Goal: Task Accomplishment & Management: Manage account settings

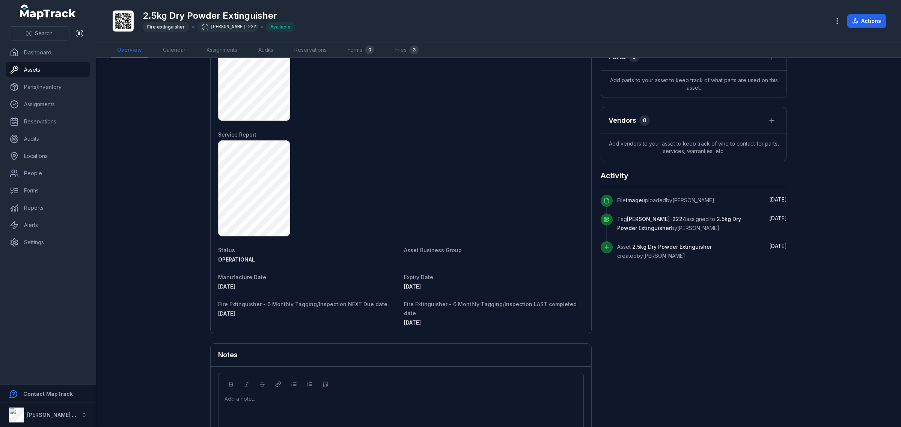
scroll to position [262, 0]
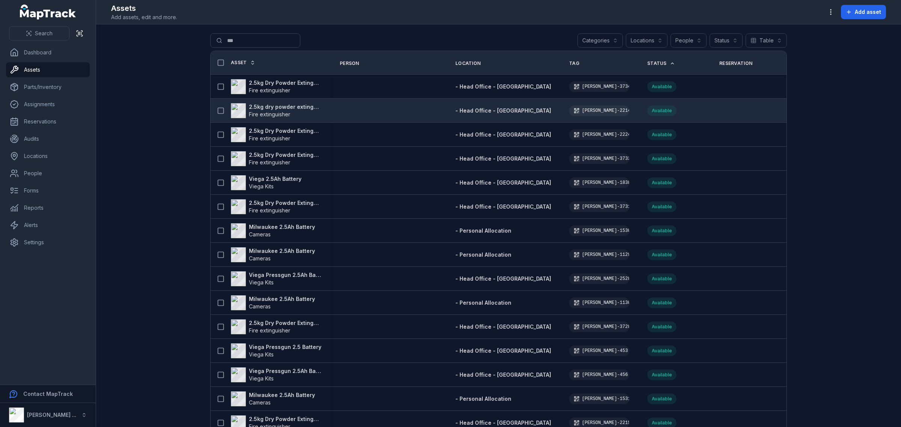
click at [279, 107] on strong "2.5kg dry powder extinguisher" at bounding box center [285, 107] width 73 height 8
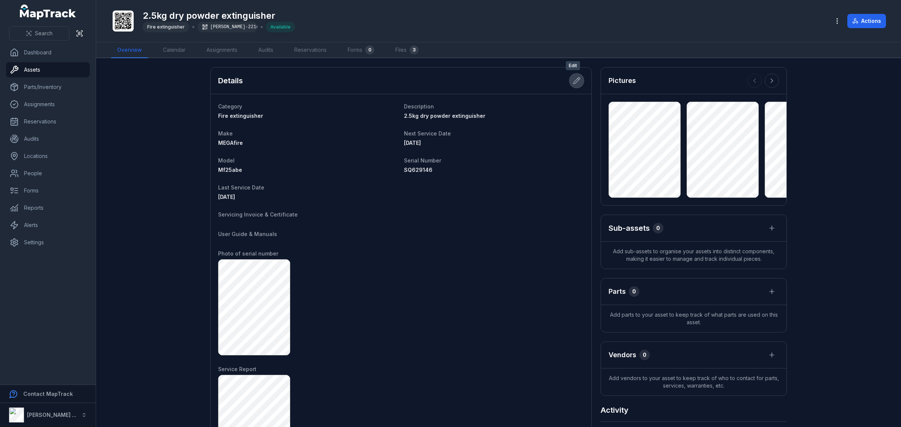
click at [577, 81] on button at bounding box center [577, 81] width 14 height 14
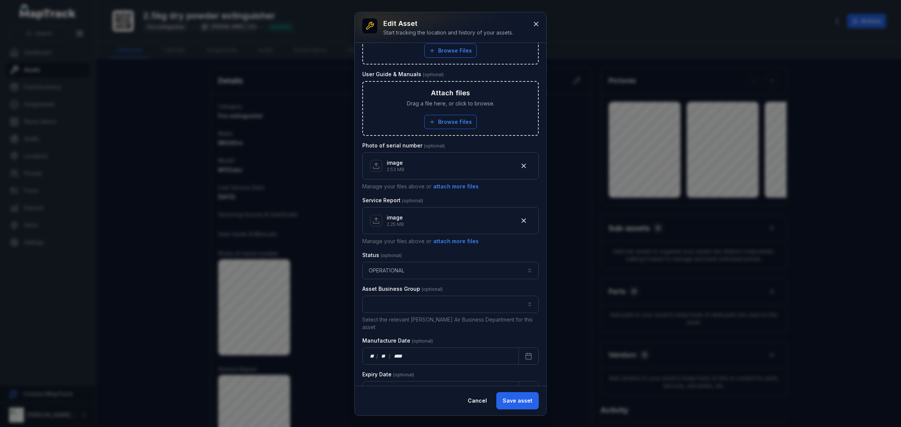
scroll to position [328, 0]
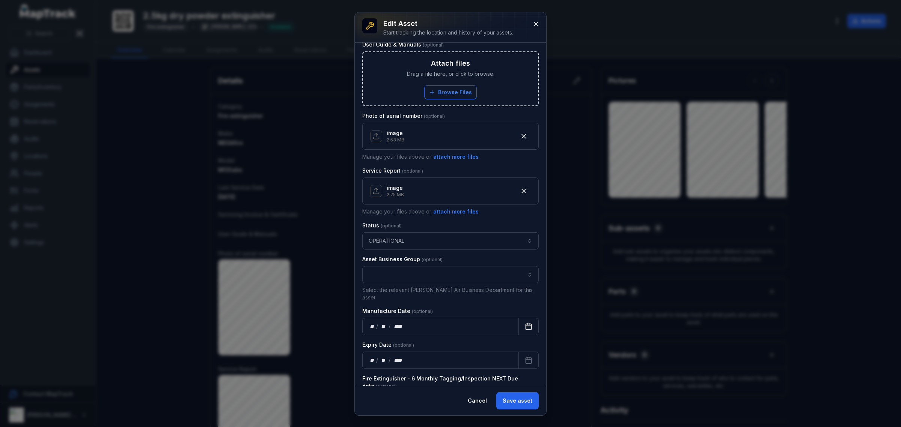
click at [526, 319] on button "Calendar" at bounding box center [528, 326] width 20 height 17
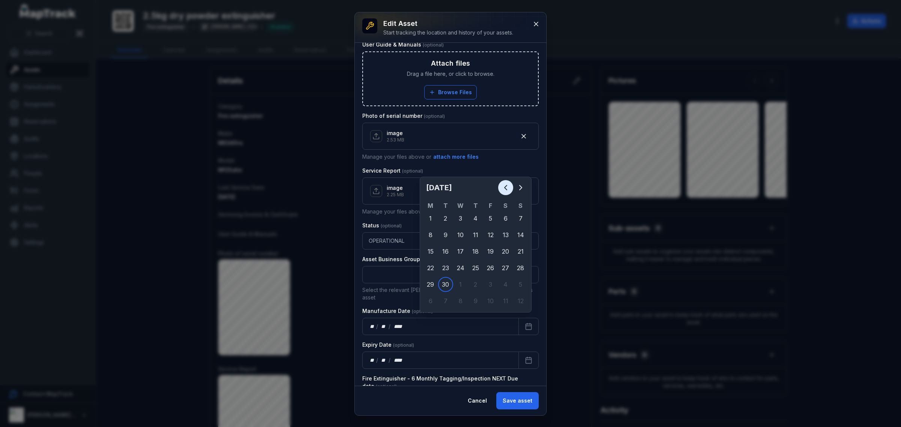
click at [500, 187] on button "Previous" at bounding box center [505, 187] width 15 height 15
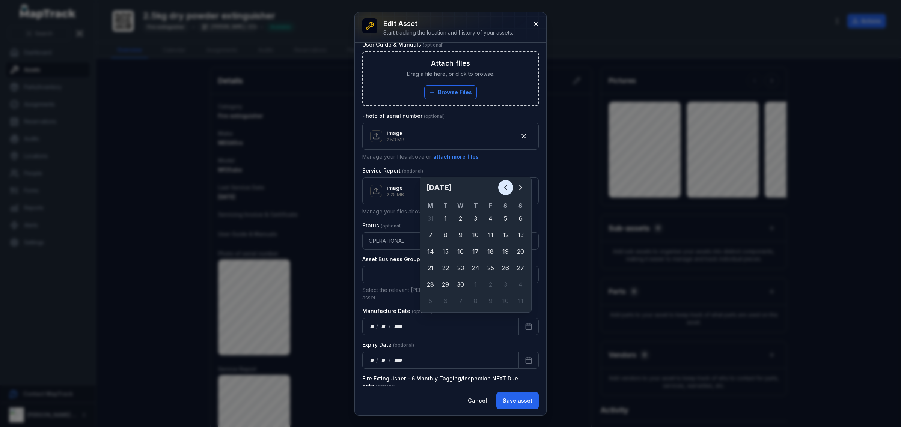
click at [507, 185] on icon "Previous" at bounding box center [505, 187] width 9 height 9
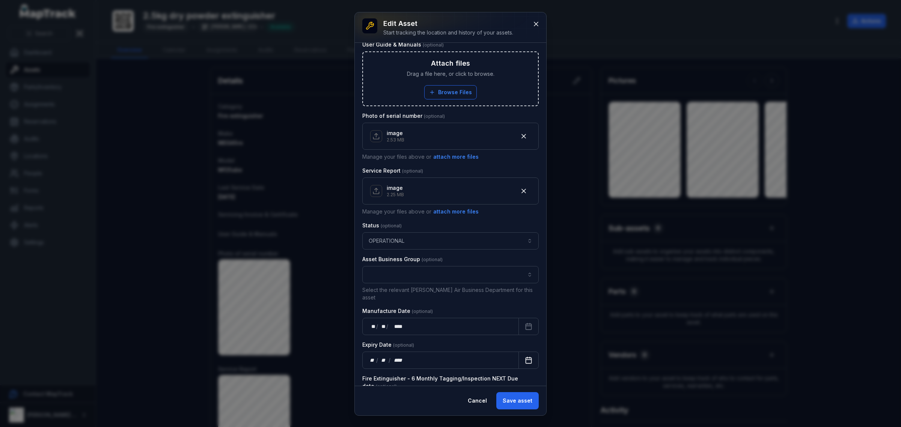
click at [518, 357] on button "Calendar" at bounding box center [528, 360] width 20 height 17
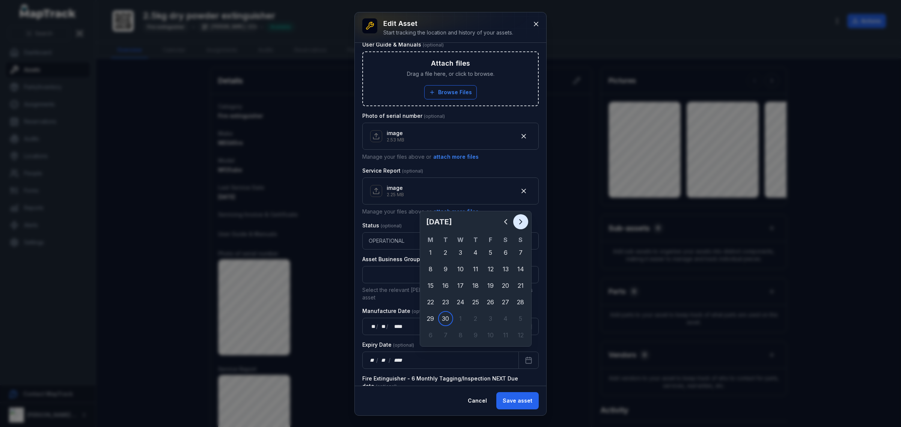
click at [519, 218] on icon "Next" at bounding box center [520, 221] width 9 height 9
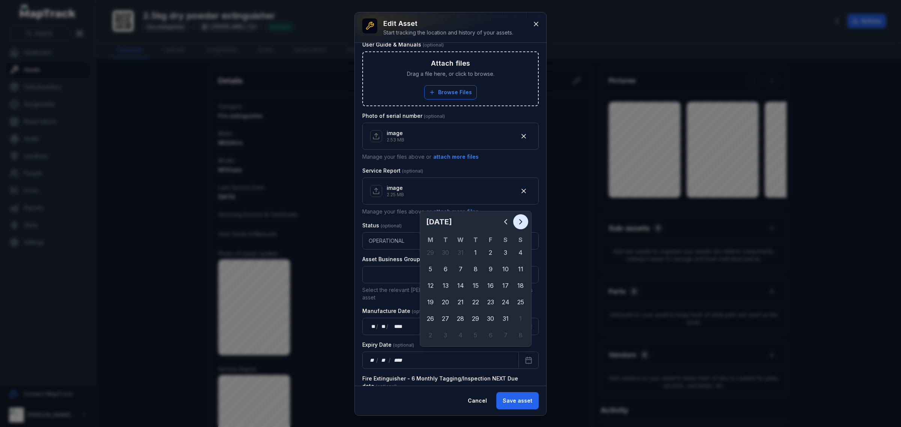
click at [519, 218] on icon "Next" at bounding box center [520, 221] width 9 height 9
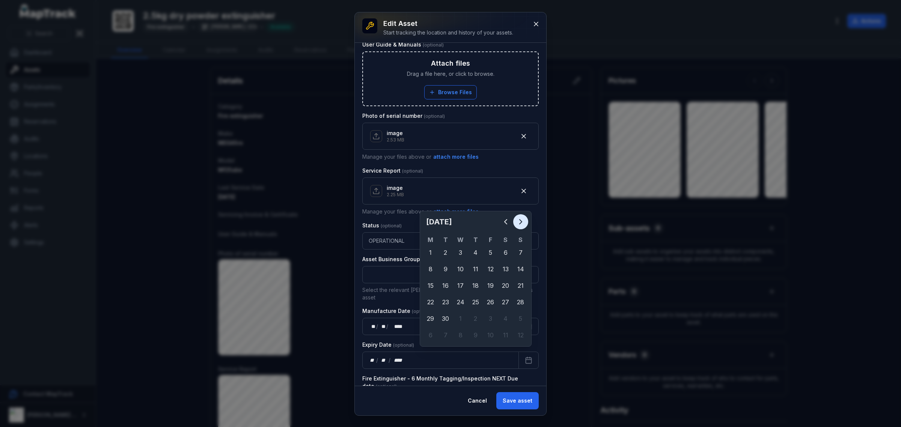
click at [519, 218] on icon "Next" at bounding box center [520, 221] width 9 height 9
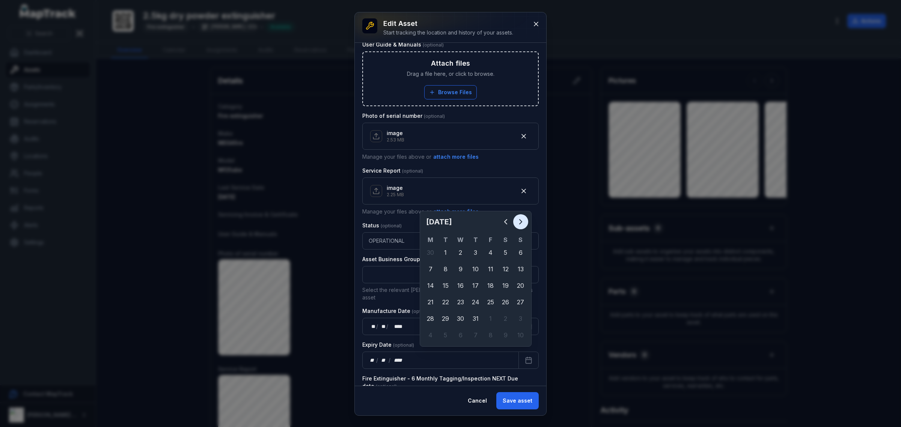
click at [519, 218] on icon "Next" at bounding box center [520, 221] width 9 height 9
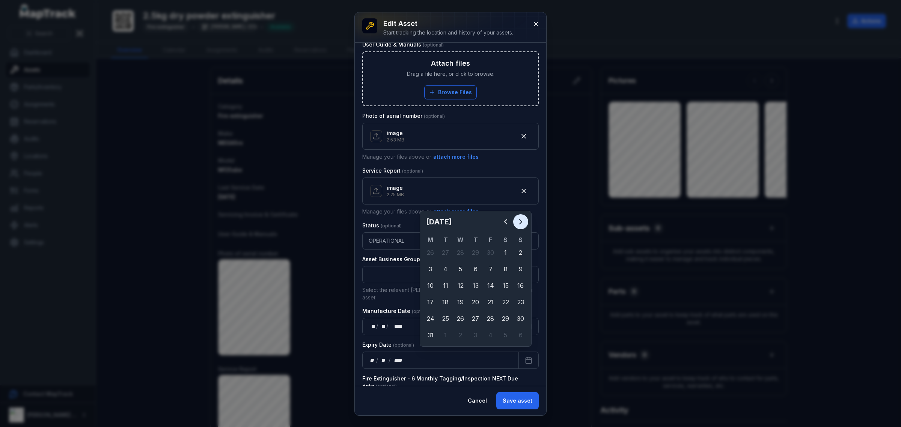
click at [519, 218] on icon "Next" at bounding box center [520, 221] width 9 height 9
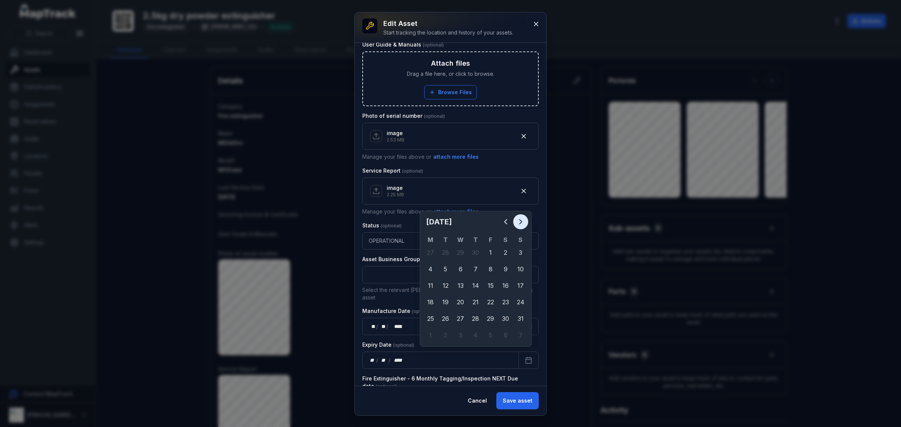
click at [519, 218] on icon "Next" at bounding box center [520, 221] width 9 height 9
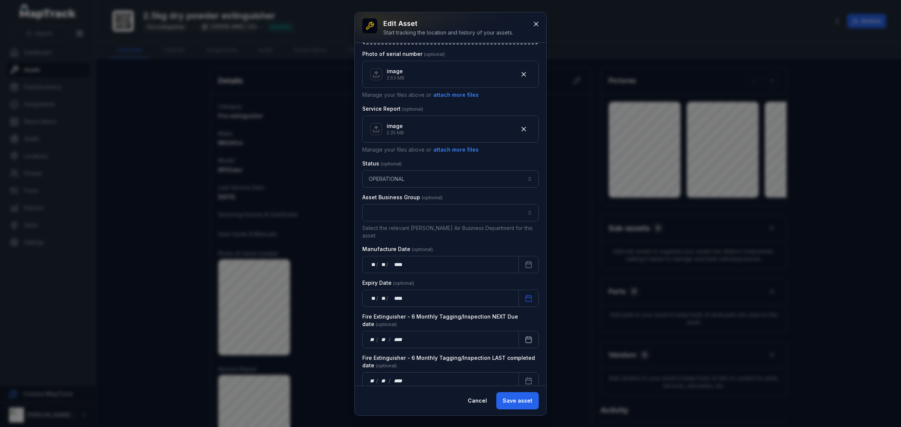
scroll to position [397, 0]
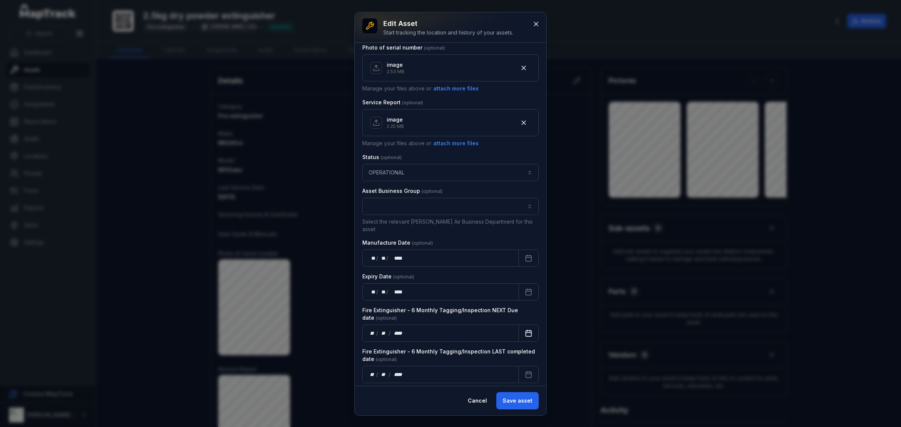
click at [525, 331] on icon "Calendar" at bounding box center [529, 334] width 8 height 8
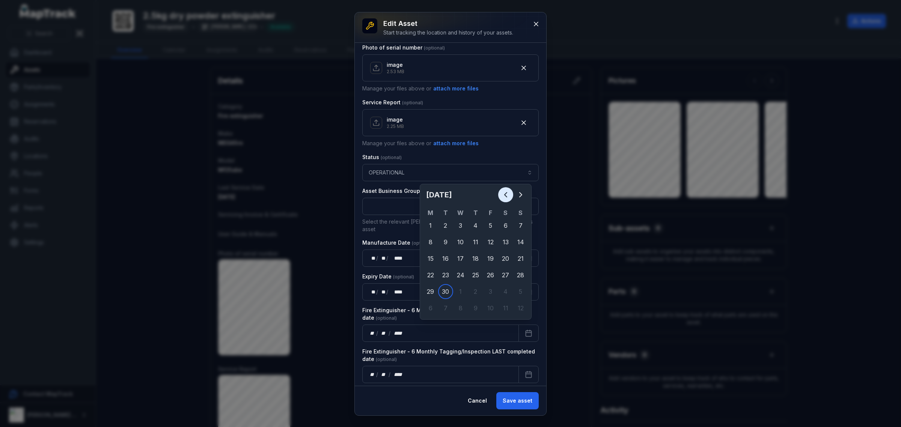
click at [507, 193] on icon "Previous" at bounding box center [505, 194] width 9 height 9
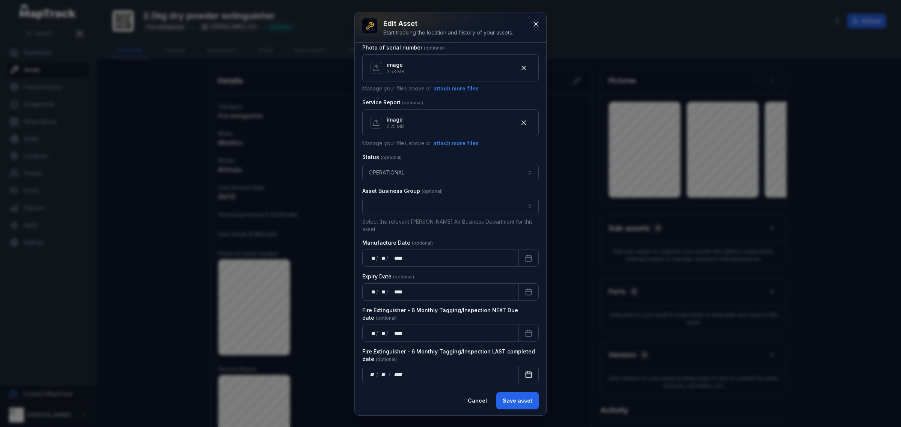
click at [527, 372] on button "Calendar" at bounding box center [528, 374] width 20 height 17
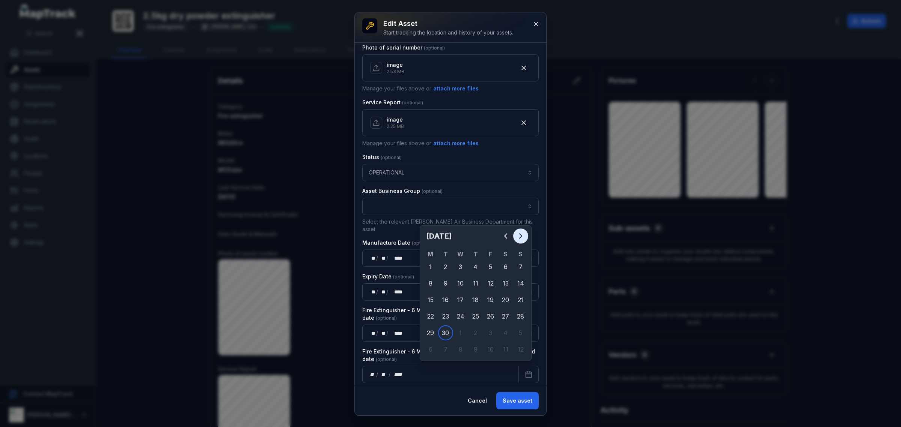
click at [524, 237] on icon "Next" at bounding box center [520, 236] width 9 height 9
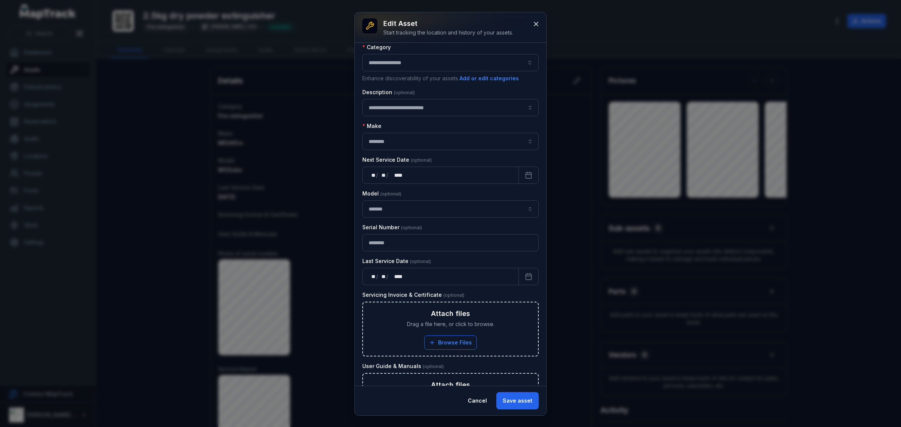
scroll to position [0, 0]
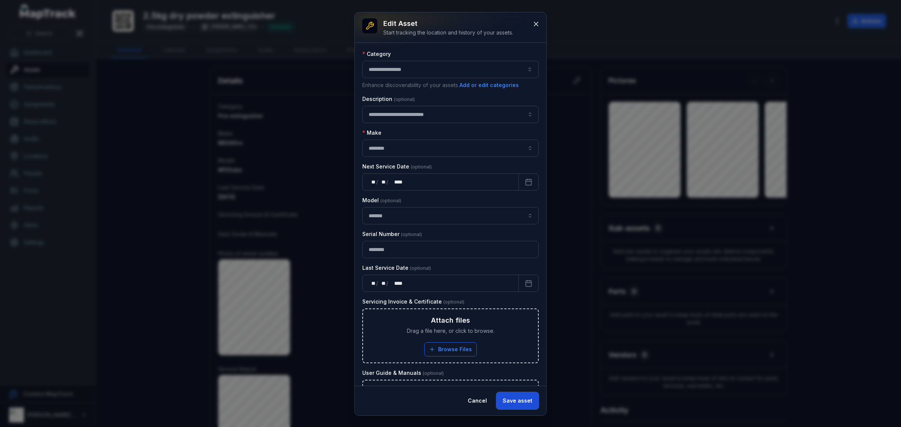
click at [522, 402] on button "Save asset" at bounding box center [517, 400] width 42 height 17
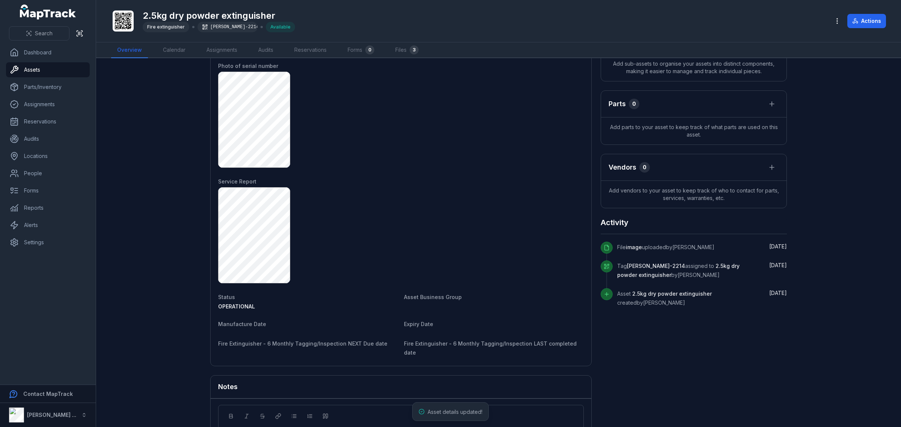
scroll to position [209, 0]
